Goal: Transaction & Acquisition: Purchase product/service

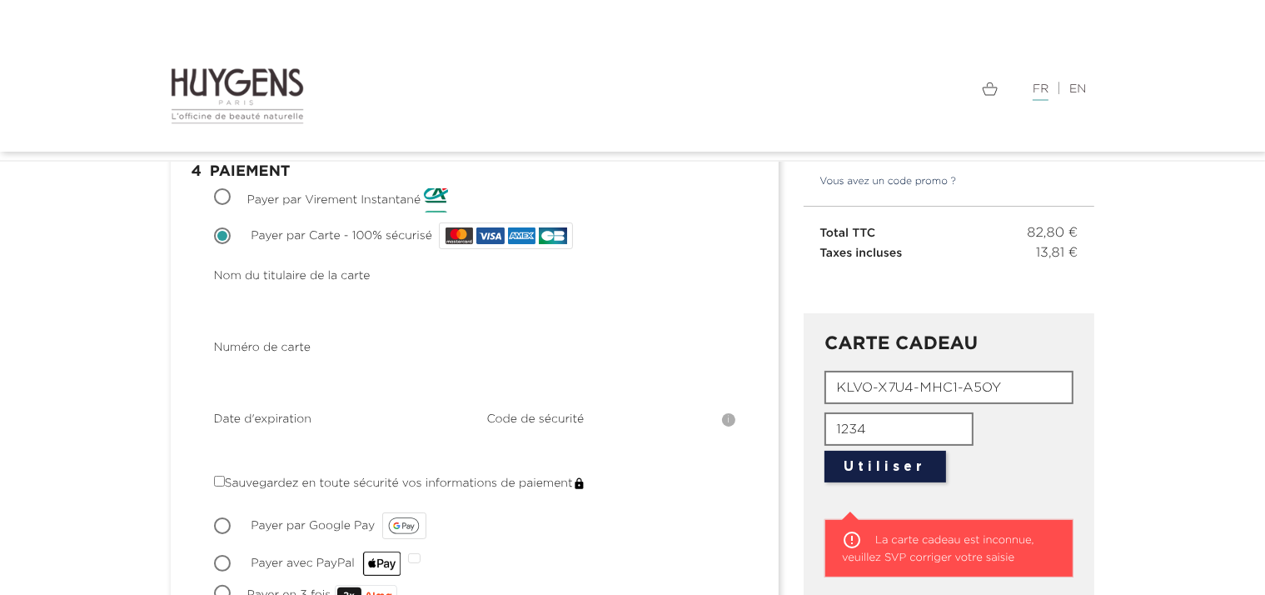
scroll to position [223, 0]
click at [904, 177] on link "Vous avez un code promo ?" at bounding box center [880, 181] width 153 height 15
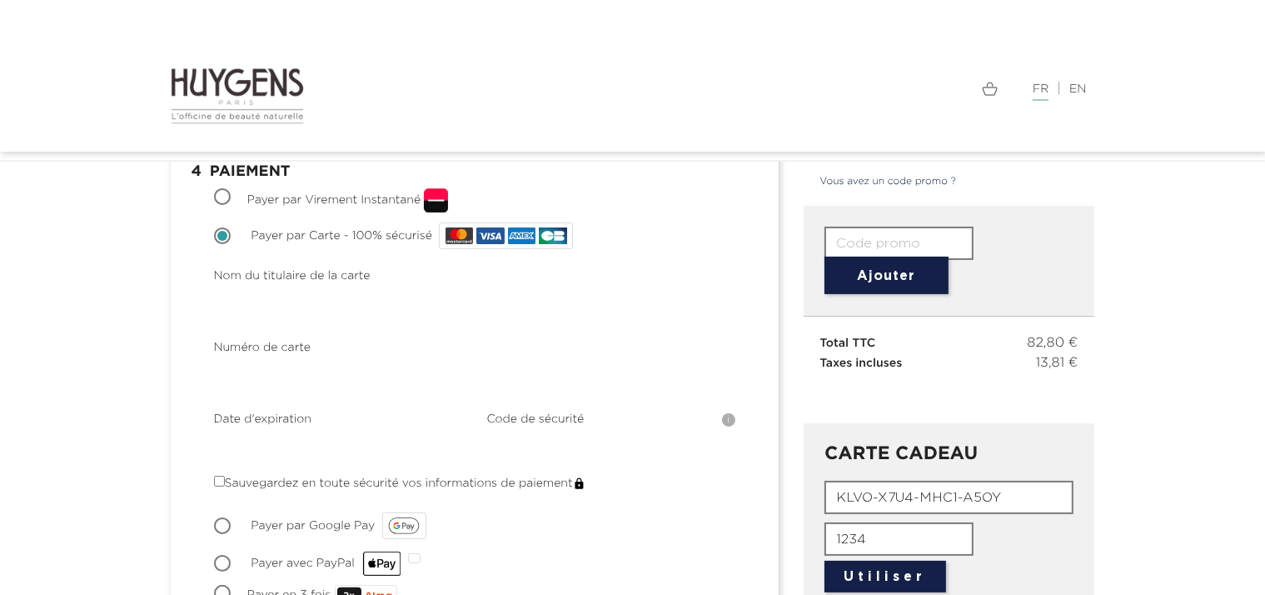
drag, startPoint x: 1005, startPoint y: 497, endPoint x: 809, endPoint y: 496, distance: 195.8
click at [809, 496] on div "CARTE CADEAU KLVO-X7U4-MHC1-A5OY 1234 Utiliser  La carte cadeau est inconnue, …" at bounding box center [950, 572] width 292 height 299
click at [886, 237] on input "text" at bounding box center [899, 243] width 149 height 33
paste input "KLVO-X7U4-MHC1-A5OY"
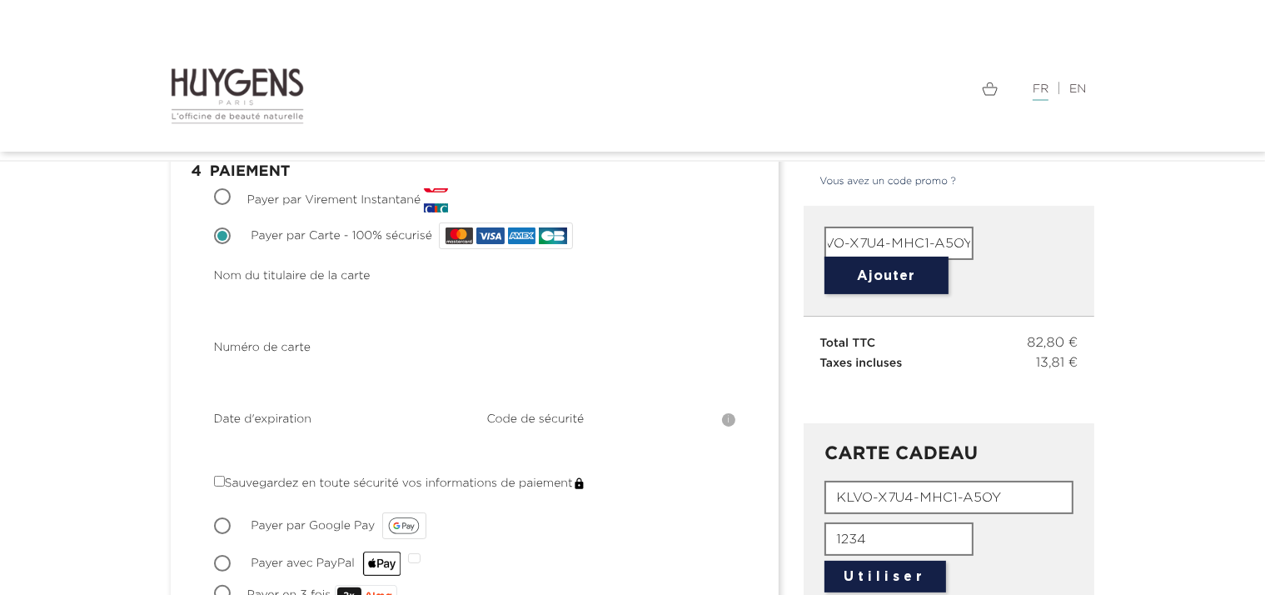
type input "KLVO-X7U4-MHC1-A5OY"
click at [899, 275] on button "Ajouter" at bounding box center [887, 275] width 124 height 37
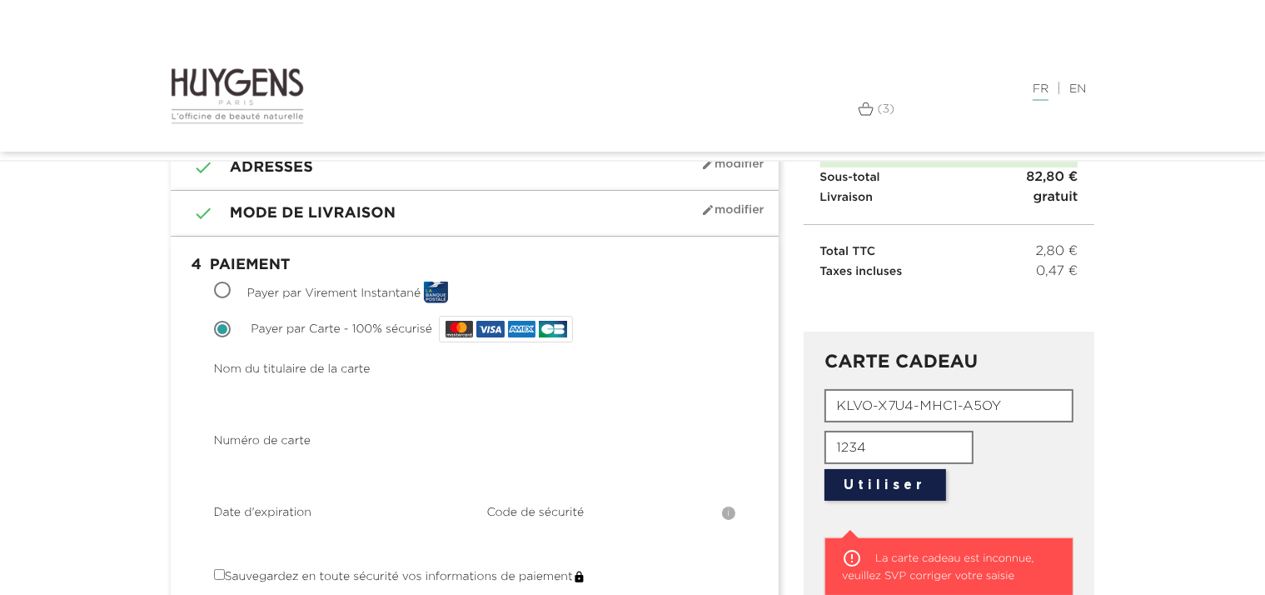
scroll to position [132, 0]
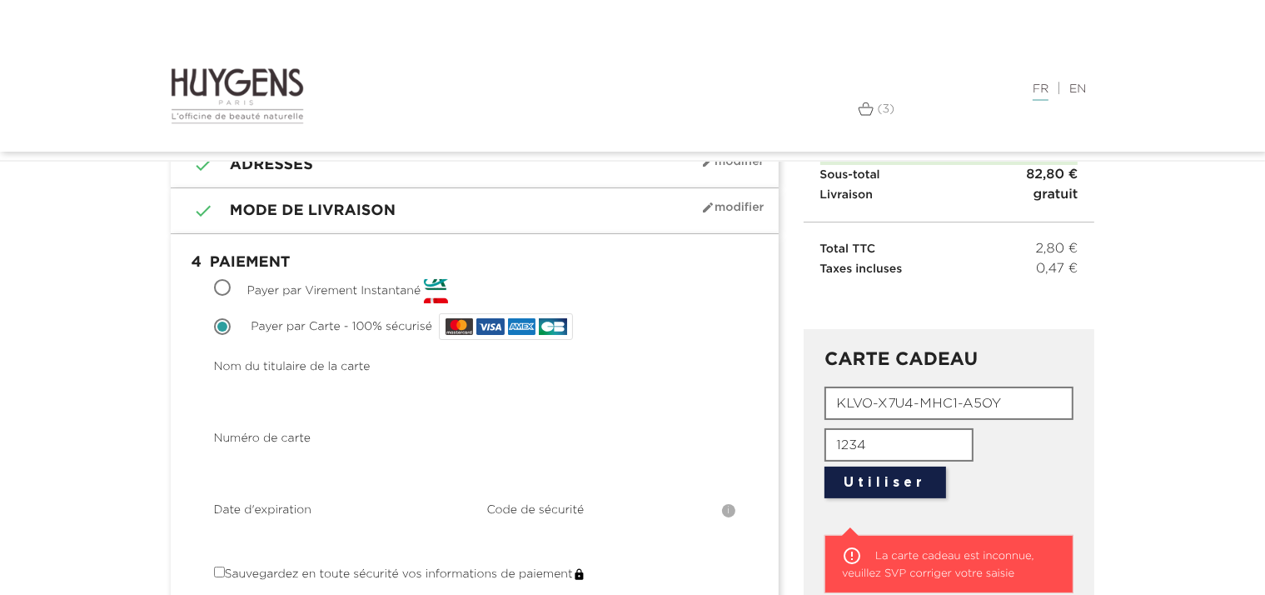
click at [902, 487] on button "Utiliser" at bounding box center [886, 483] width 122 height 32
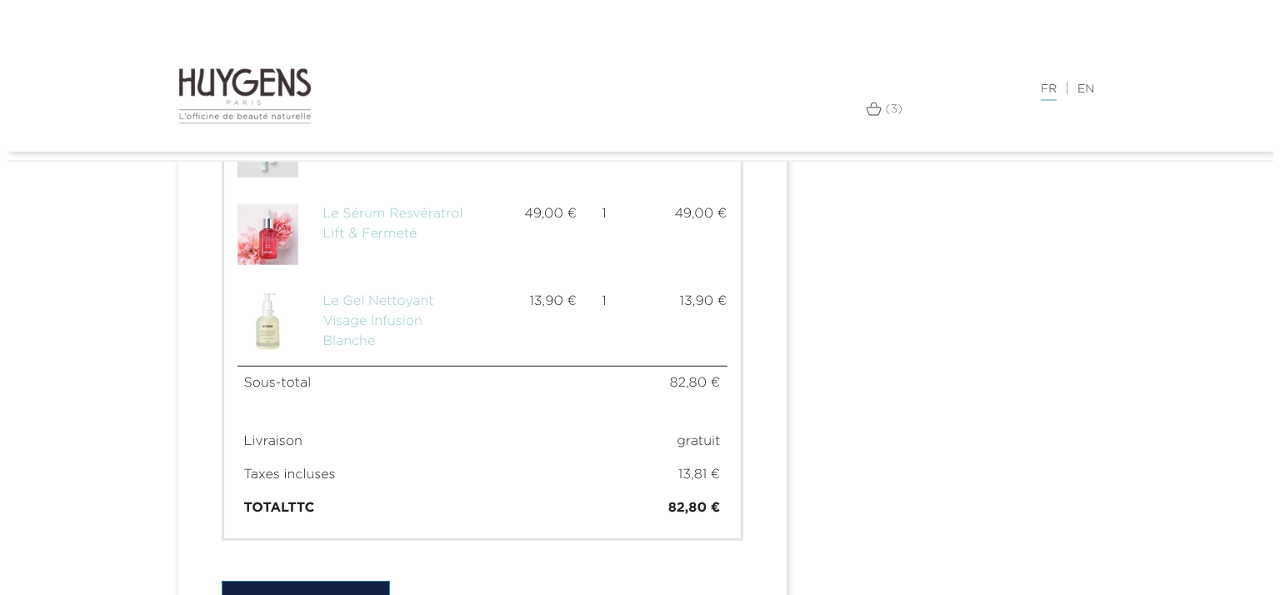
scroll to position [1390, 0]
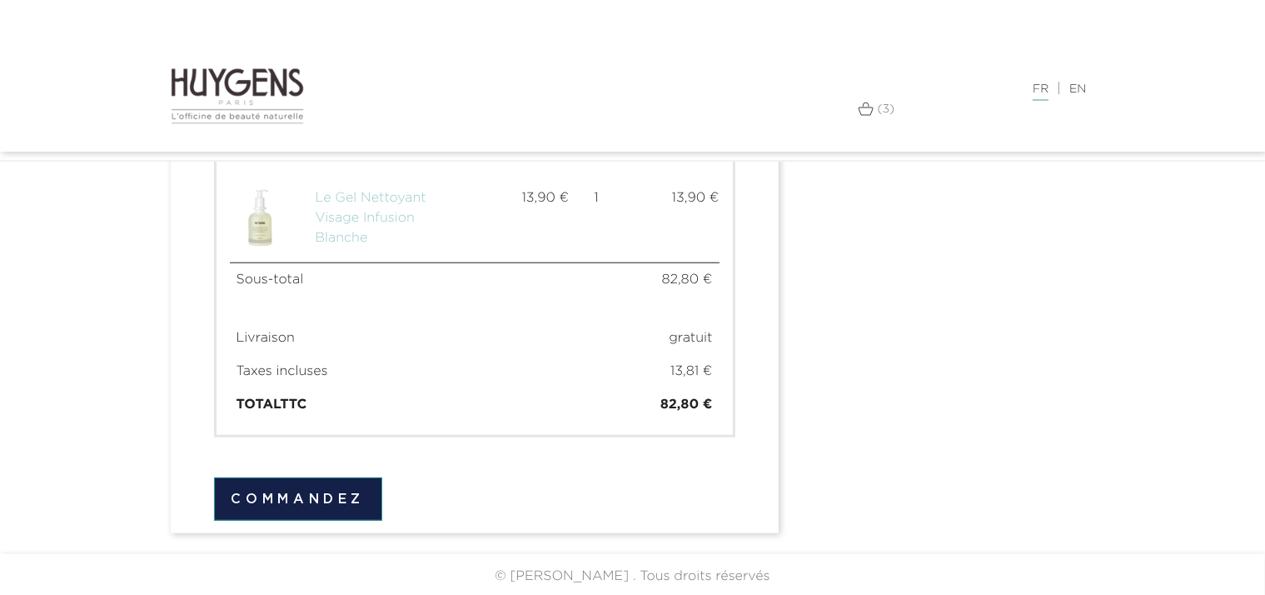
click at [370, 492] on button "Commandez" at bounding box center [298, 498] width 169 height 43
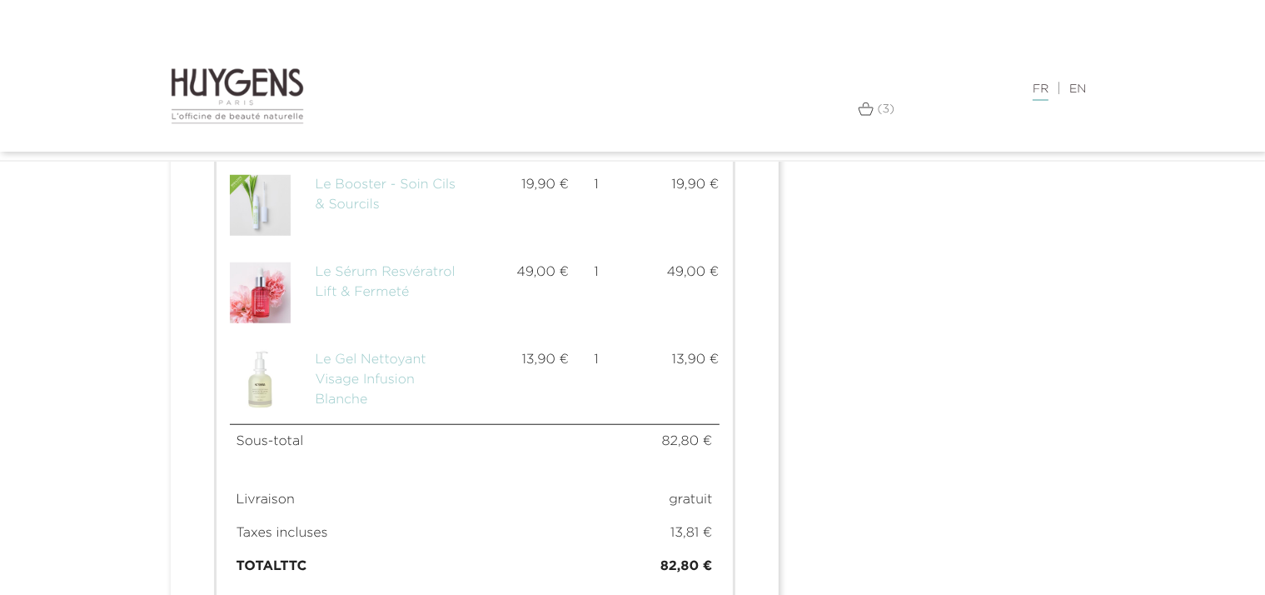
scroll to position [1459, 0]
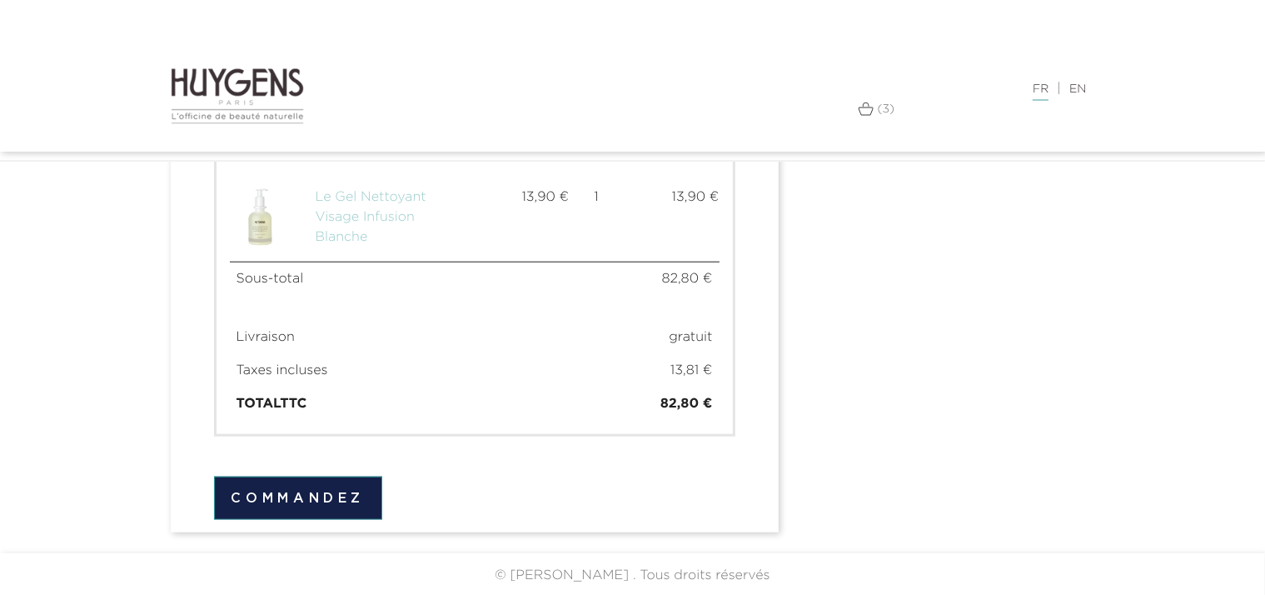
click at [286, 494] on button "Commandez" at bounding box center [298, 498] width 169 height 43
click at [353, 502] on button "Commandez" at bounding box center [298, 498] width 169 height 43
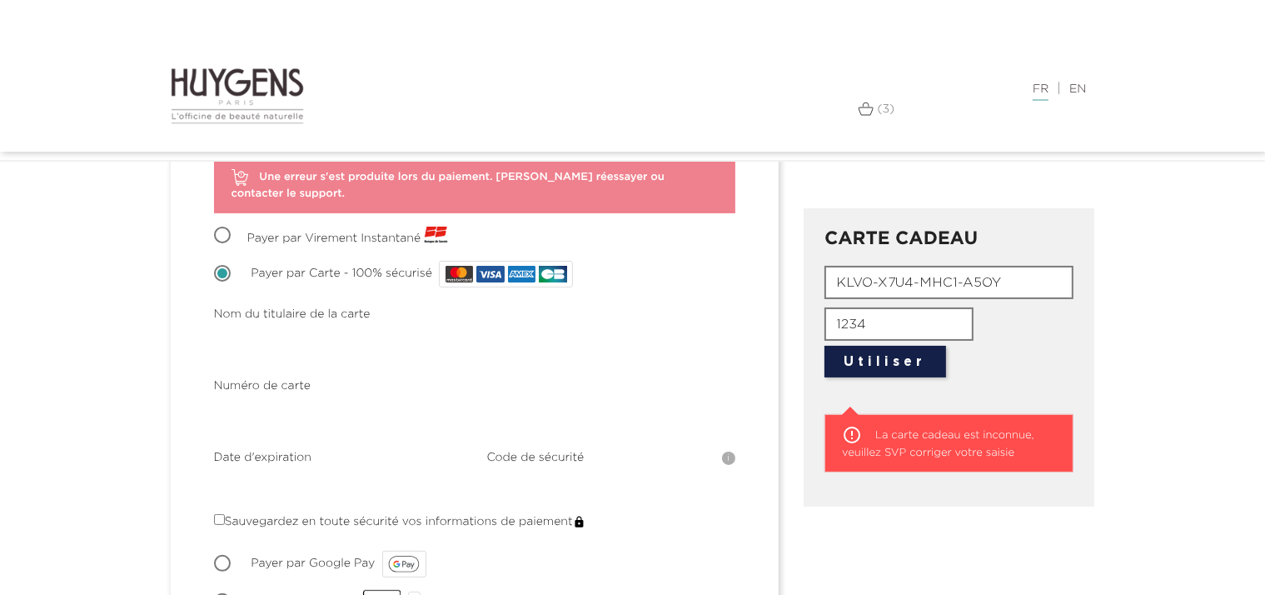
scroll to position [238, 0]
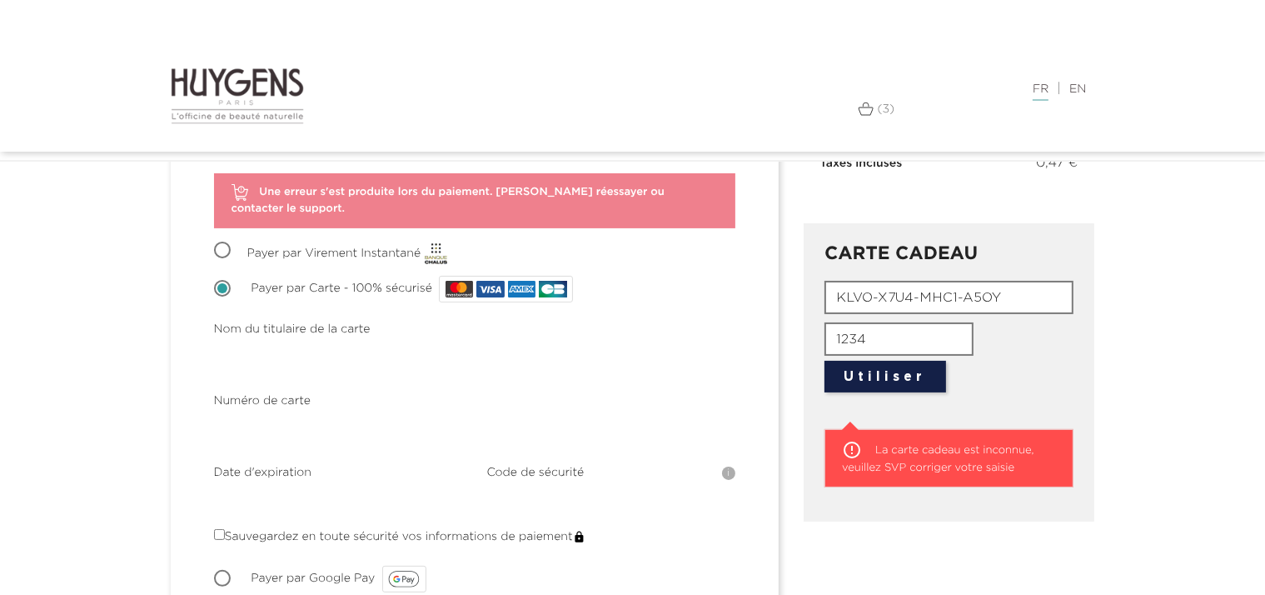
drag, startPoint x: 1016, startPoint y: 280, endPoint x: 823, endPoint y: 271, distance: 193.5
click at [823, 271] on div "CARTE CADEAU KLVO-X7U4-MHC1-A5OY 1234 Utiliser  La carte cadeau est inconnue, …" at bounding box center [950, 372] width 292 height 299
drag, startPoint x: 882, startPoint y: 332, endPoint x: 803, endPoint y: 347, distance: 80.7
click at [804, 347] on div "CARTE CADEAU 1234 Utiliser  La carte cadeau est inconnue, veuillez SVP corrige…" at bounding box center [950, 372] width 292 height 299
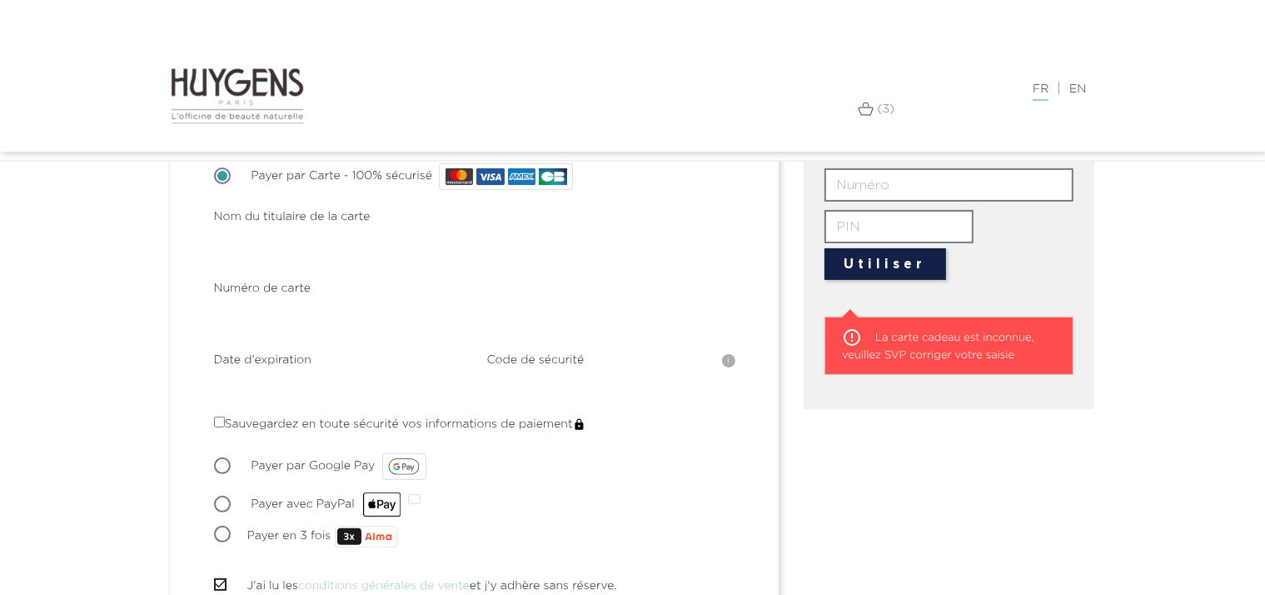
scroll to position [317, 0]
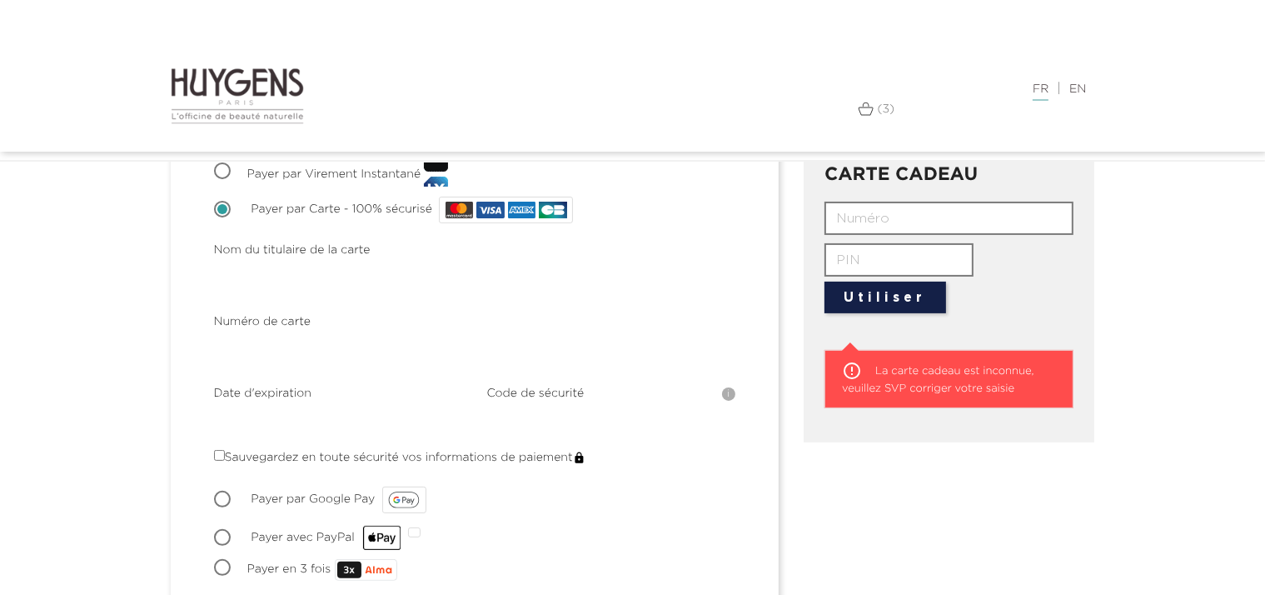
drag, startPoint x: 1210, startPoint y: 251, endPoint x: 1210, endPoint y: 239, distance: 11.7
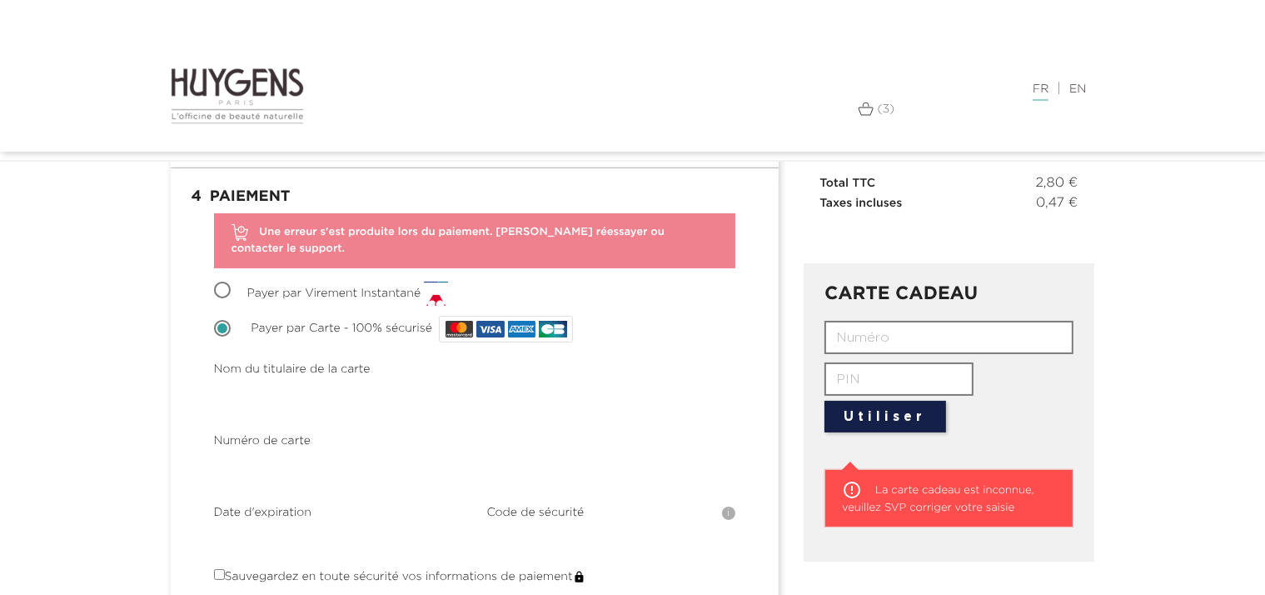
scroll to position [200, 0]
